Goal: Information Seeking & Learning: Learn about a topic

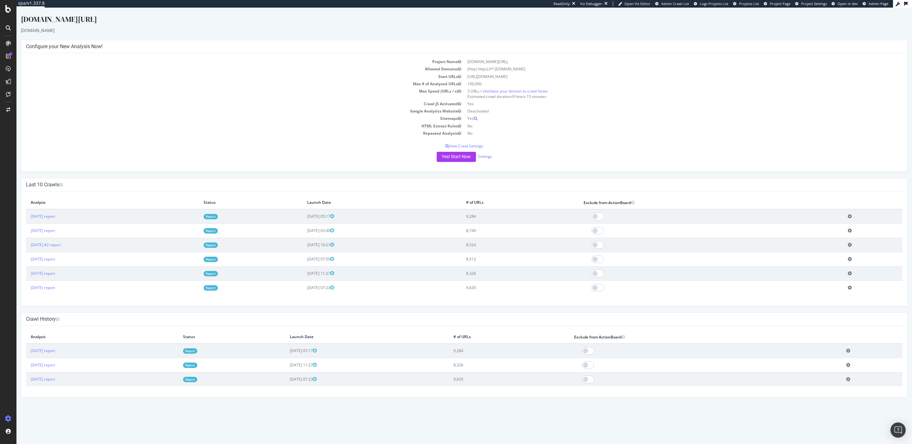
click at [218, 218] on link "Report" at bounding box center [211, 216] width 14 height 5
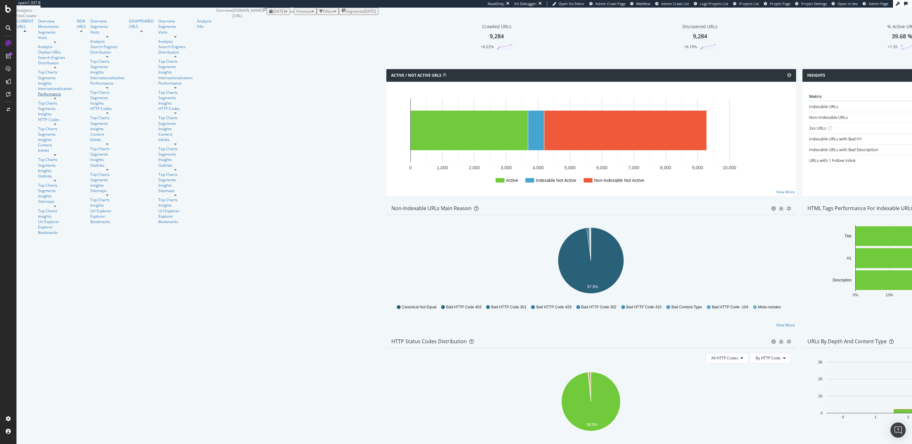
click at [38, 97] on div "Performance" at bounding box center [55, 93] width 34 height 5
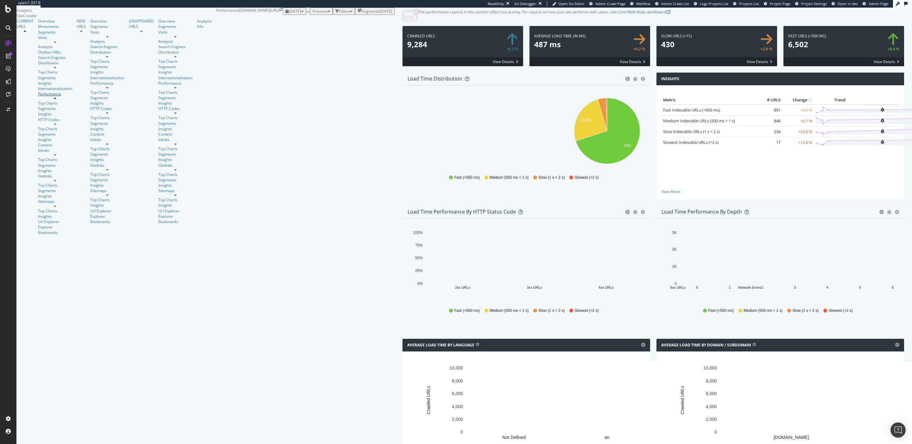
scroll to position [334, 0]
